Goal: Task Accomplishment & Management: Complete application form

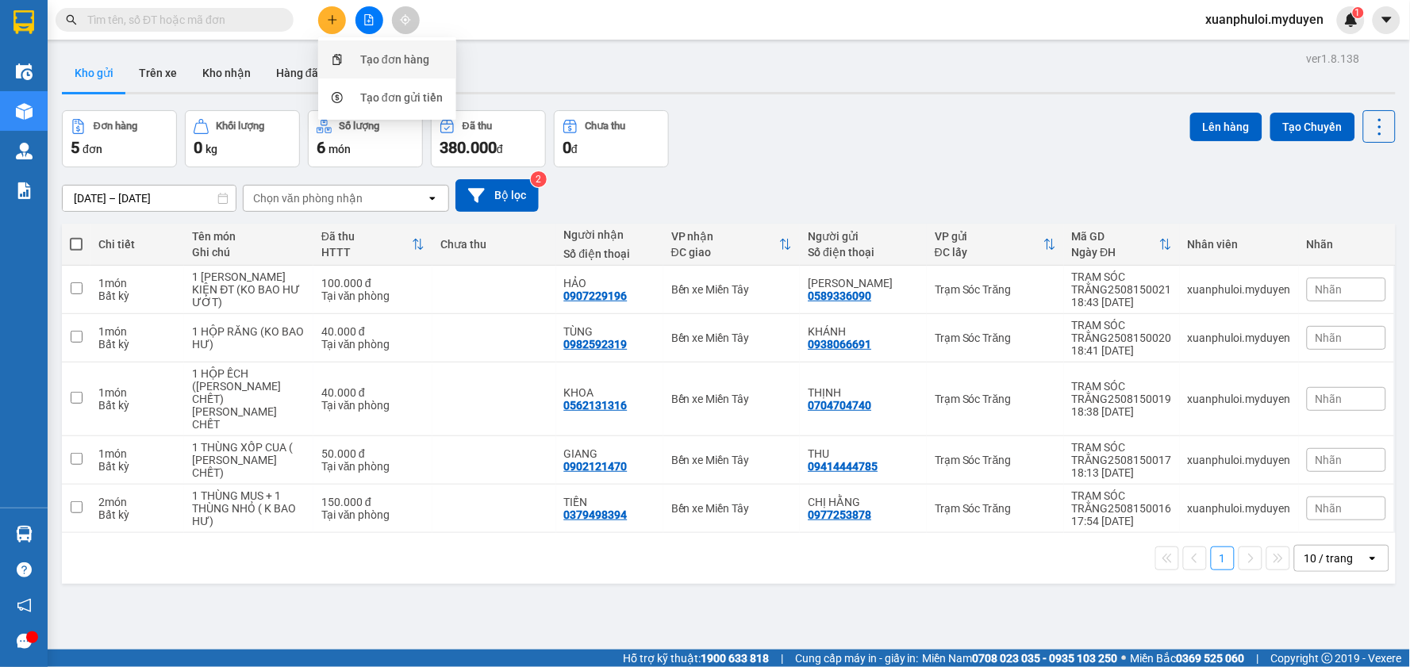
click at [357, 67] on div "Tạo đơn hàng" at bounding box center [387, 59] width 119 height 30
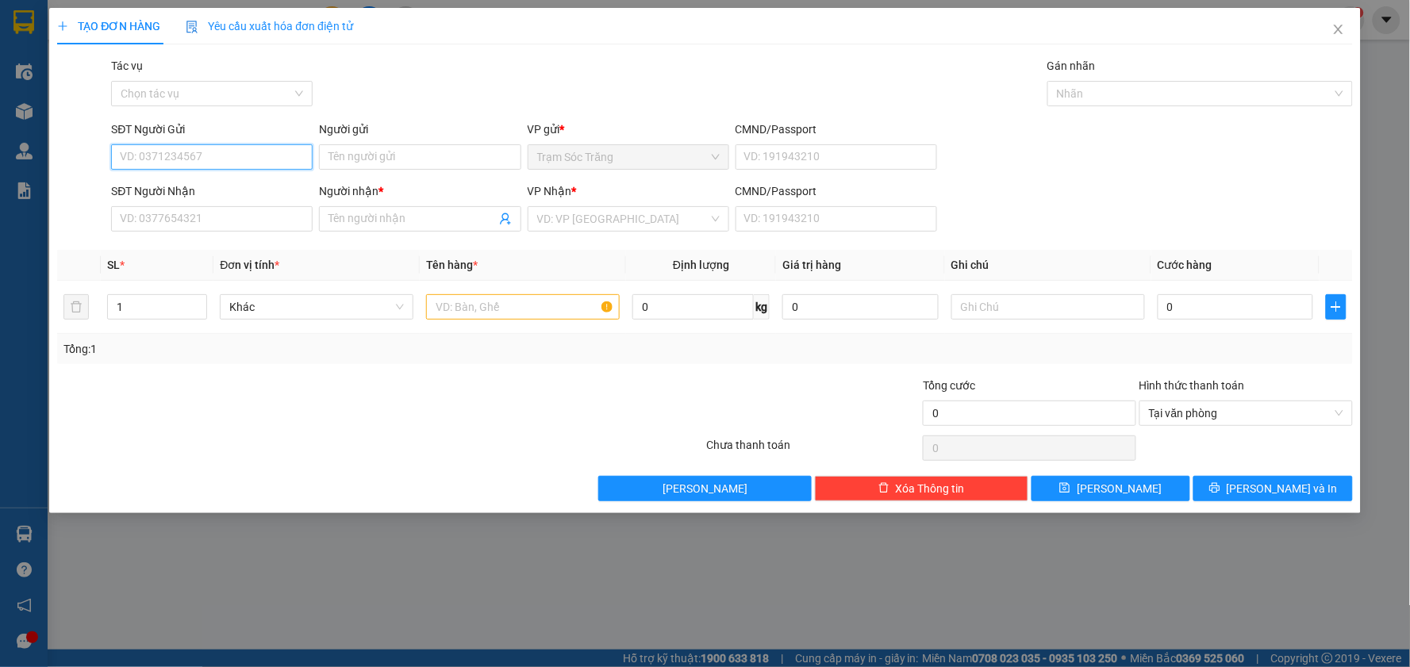
click at [235, 144] on input "SĐT Người Gửi" at bounding box center [212, 156] width 202 height 25
click at [219, 193] on div "0964931439 - QUYÊN" at bounding box center [212, 188] width 183 height 17
type input "0964931439"
type input "QUYÊN"
type input "0385825951"
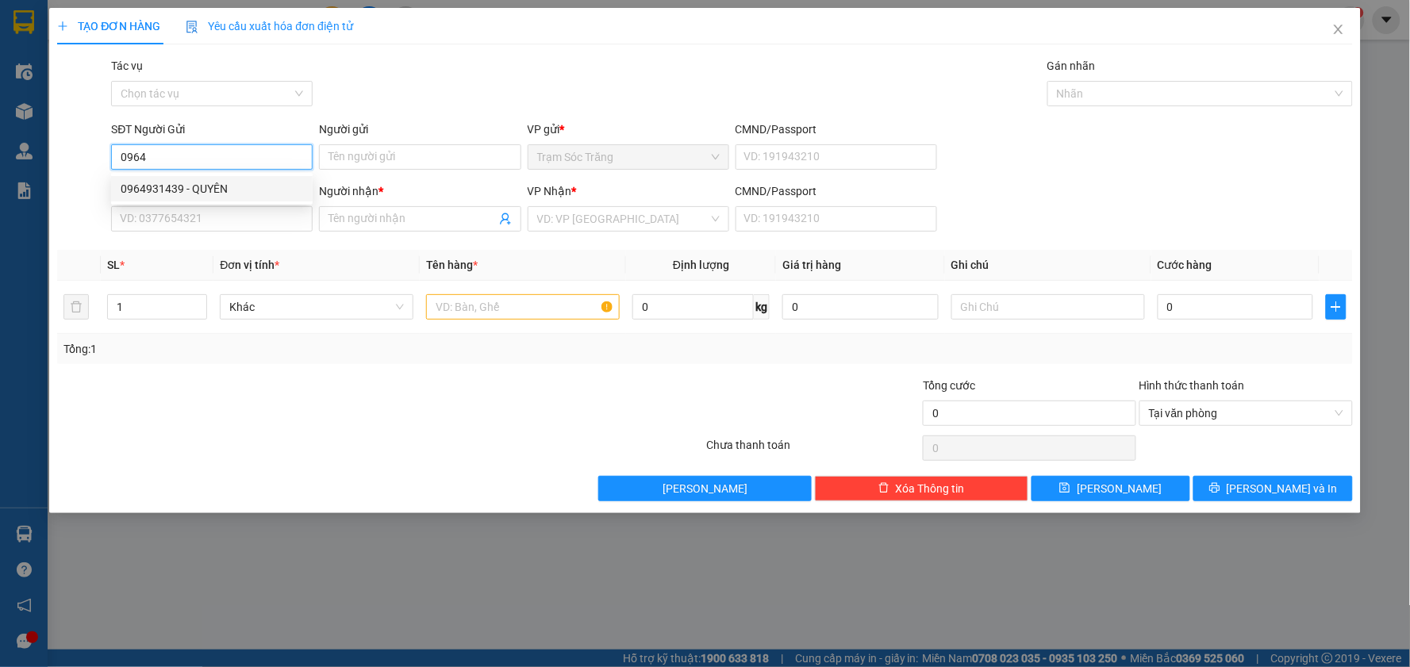
type input "VY"
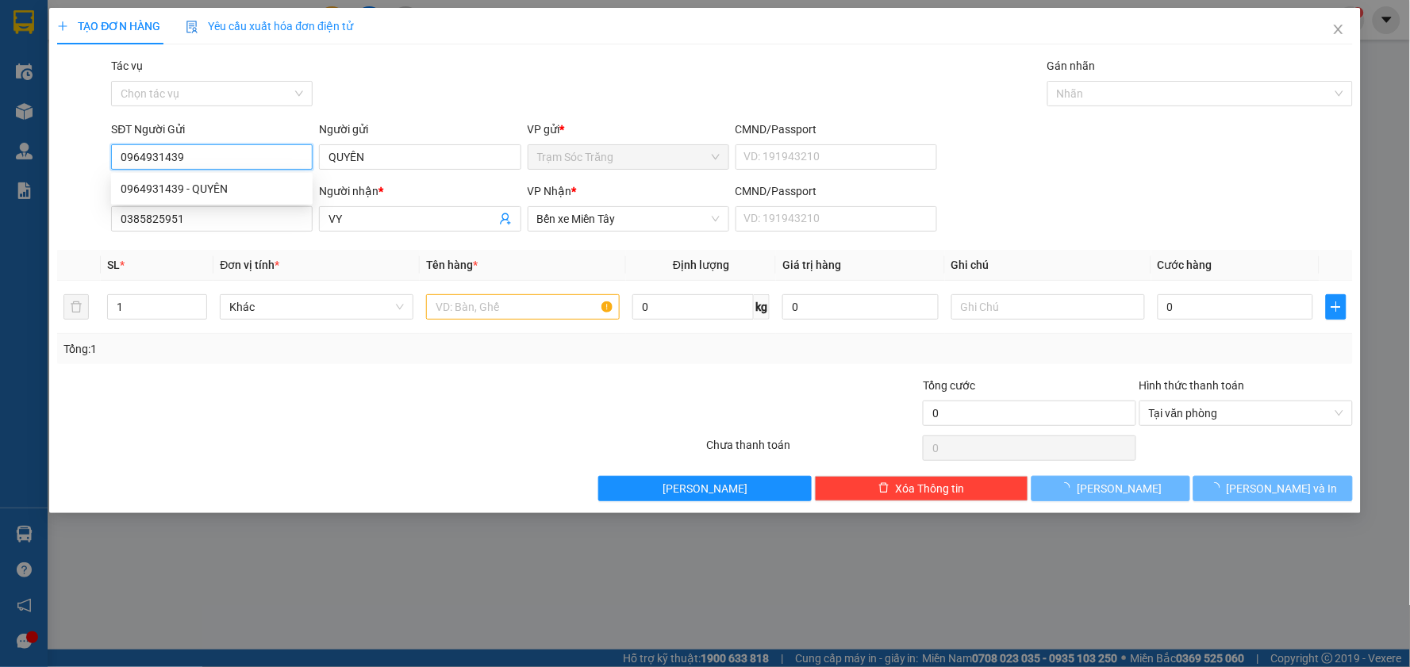
type input "50.000"
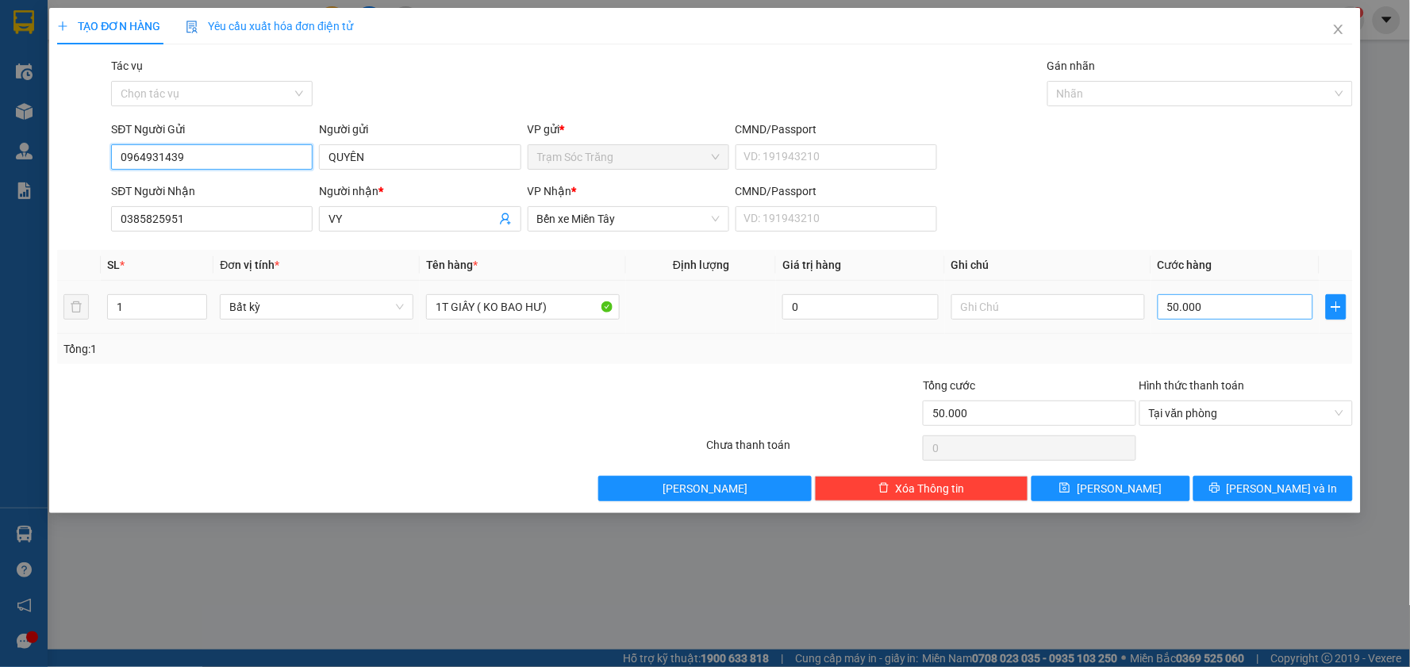
type input "0964931439"
click at [1205, 317] on input "50.000" at bounding box center [1236, 306] width 156 height 25
type input "7"
type input "70"
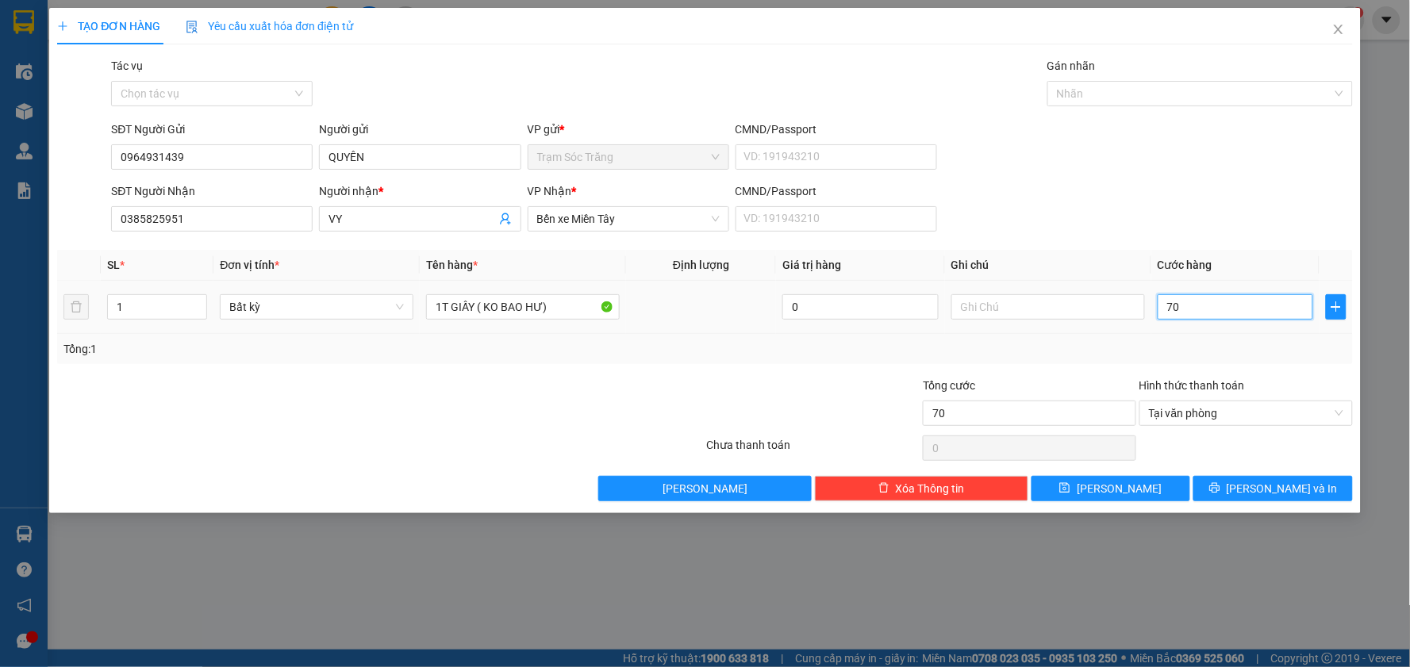
type input "700"
type input "7.000"
type input "70.000"
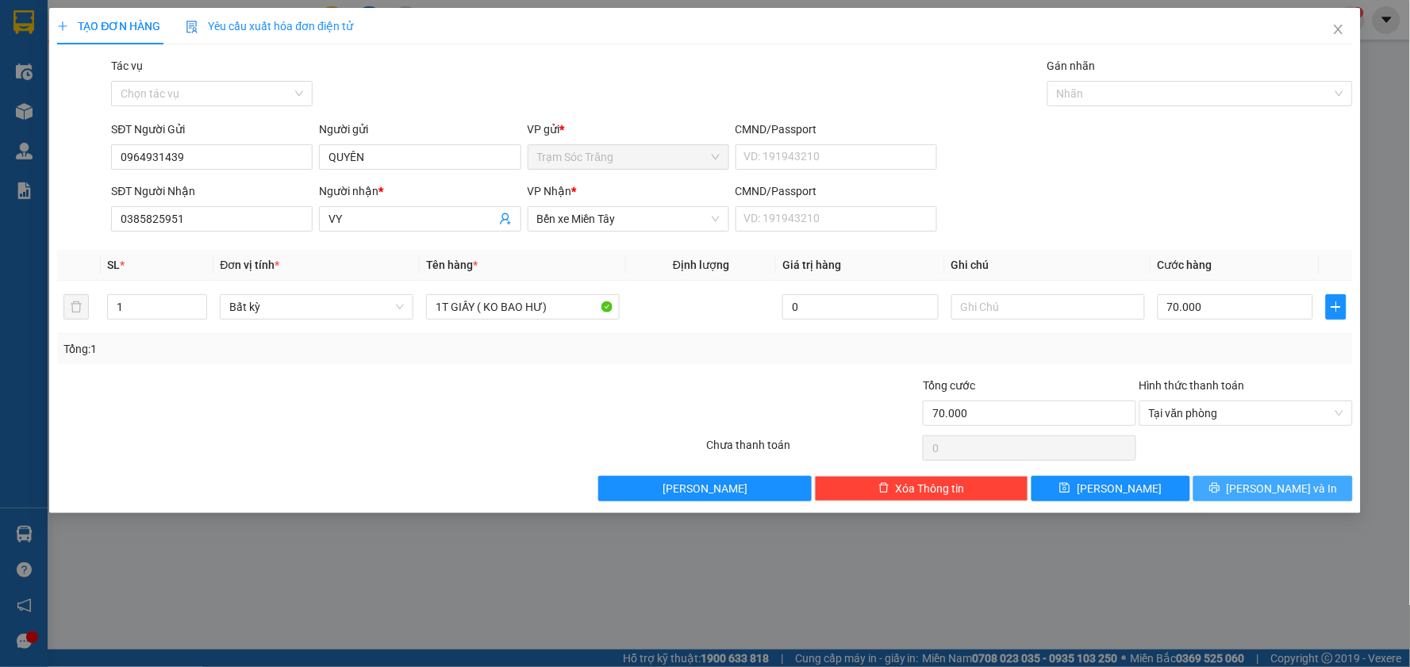
click at [1257, 487] on button "[PERSON_NAME] và In" at bounding box center [1274, 488] width 160 height 25
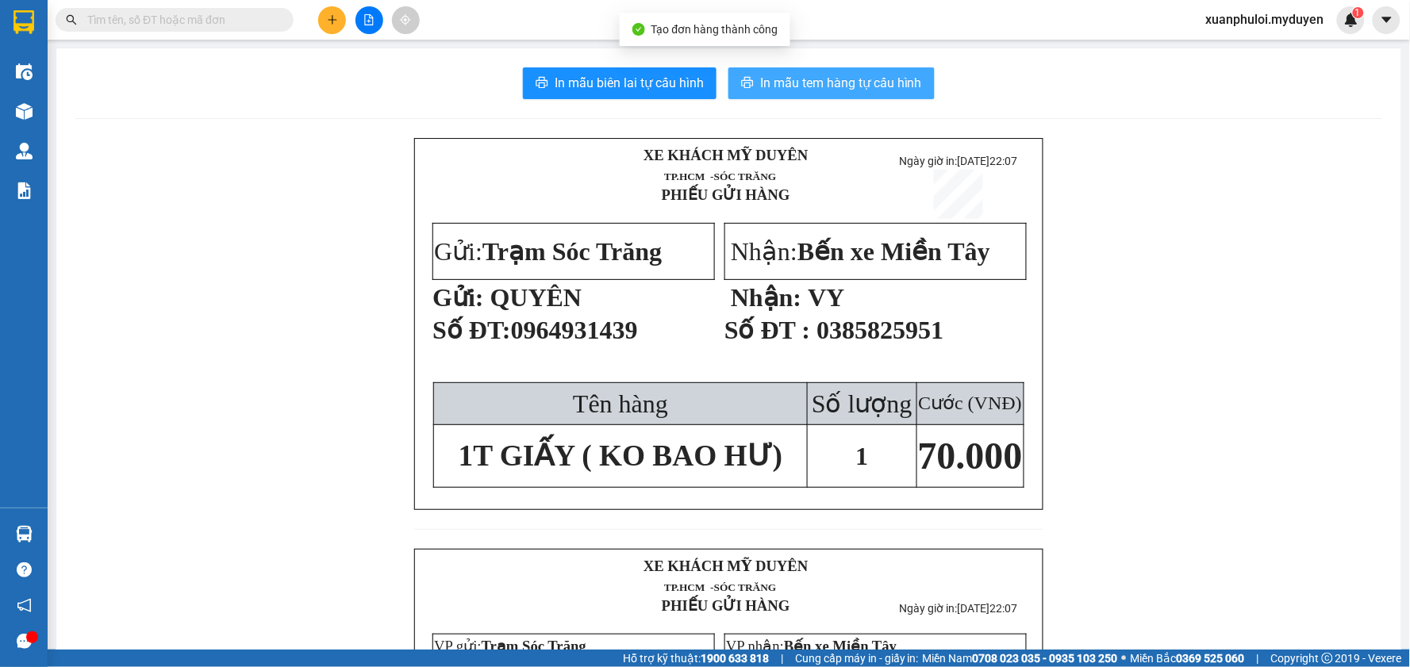
click at [738, 91] on button "In mẫu tem hàng tự cấu hình" at bounding box center [832, 83] width 206 height 32
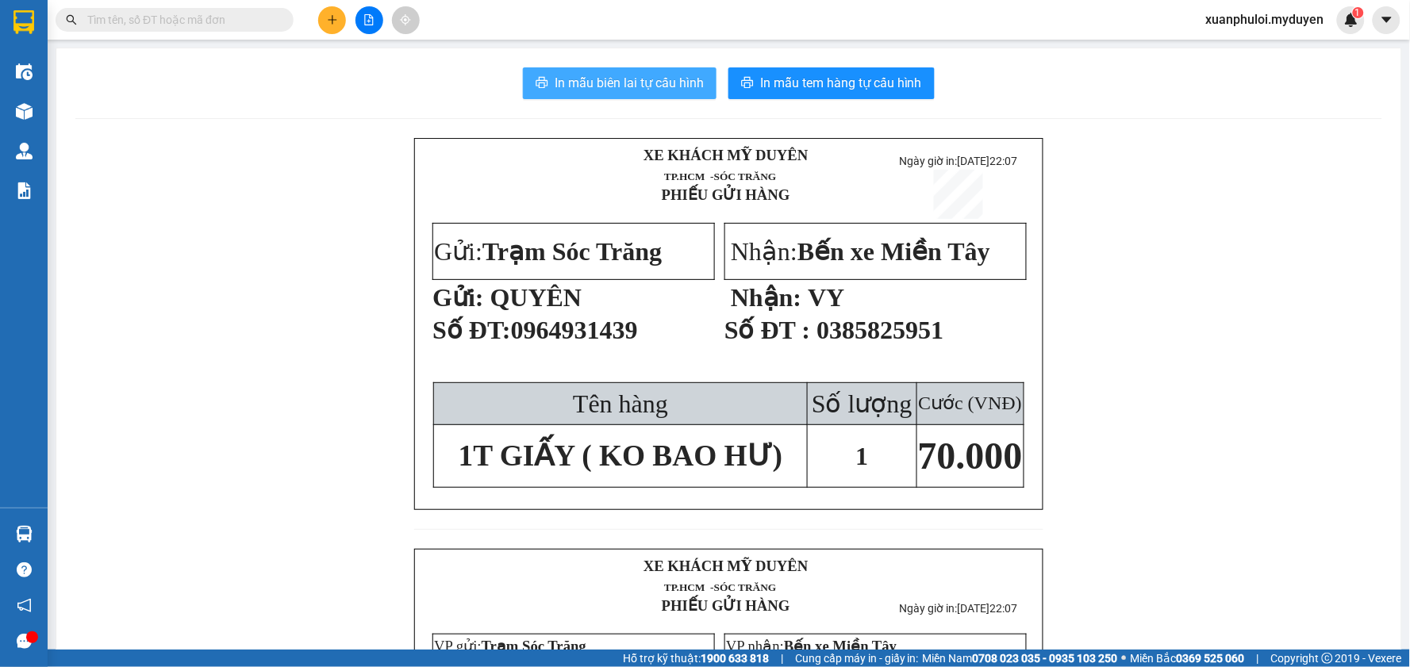
click at [665, 89] on span "In mẫu biên lai tự cấu hình" at bounding box center [629, 83] width 149 height 20
click at [567, 93] on button "In mẫu biên lai tự cấu hình" at bounding box center [620, 83] width 194 height 32
